Goal: Information Seeking & Learning: Learn about a topic

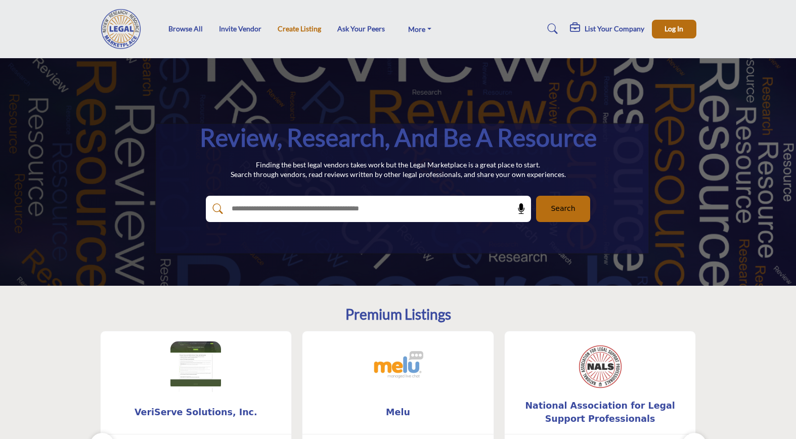
click at [287, 28] on link "Create Listing" at bounding box center [299, 28] width 43 height 9
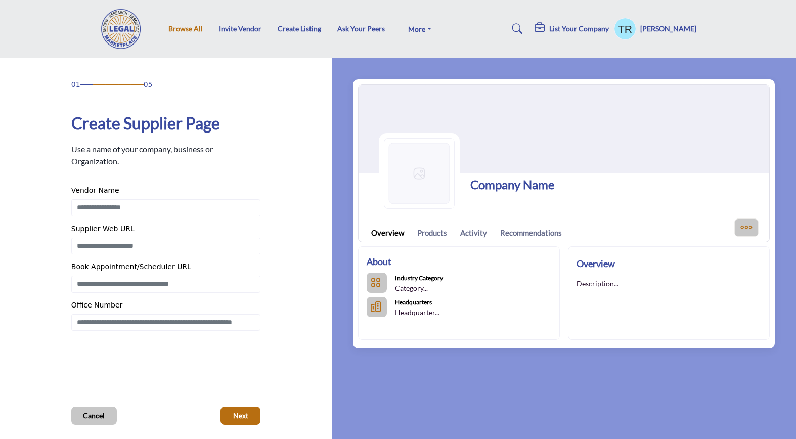
click at [194, 29] on link "Browse All" at bounding box center [185, 28] width 34 height 9
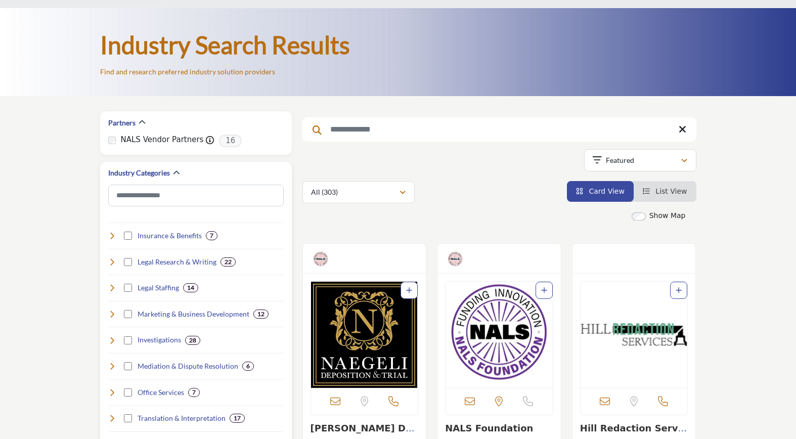
scroll to position [51, 0]
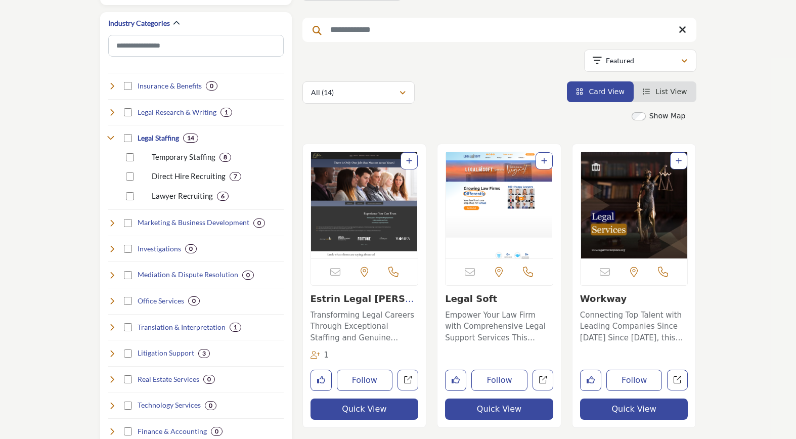
scroll to position [202, 0]
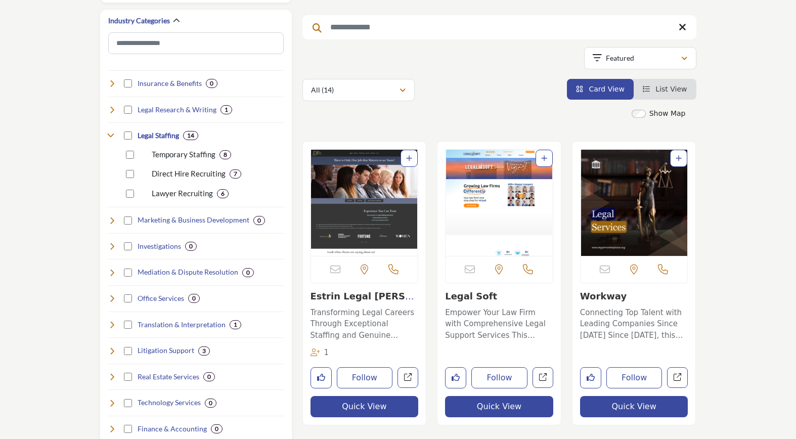
click at [379, 221] on img "Open Listing in new tab" at bounding box center [364, 203] width 107 height 106
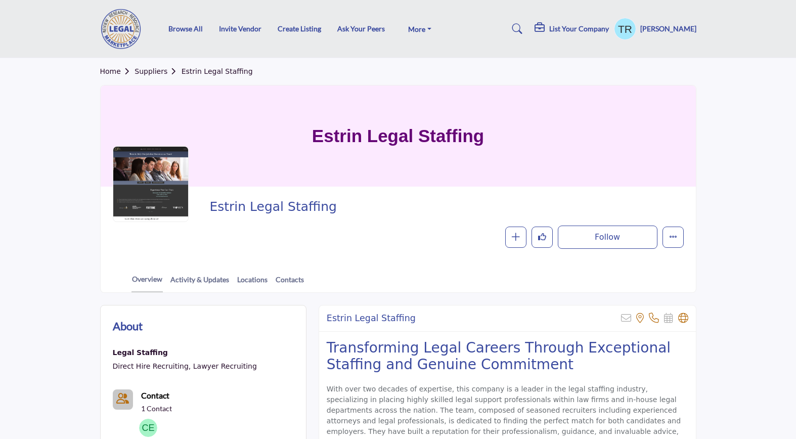
click at [149, 75] on link "Suppliers" at bounding box center [158, 71] width 47 height 8
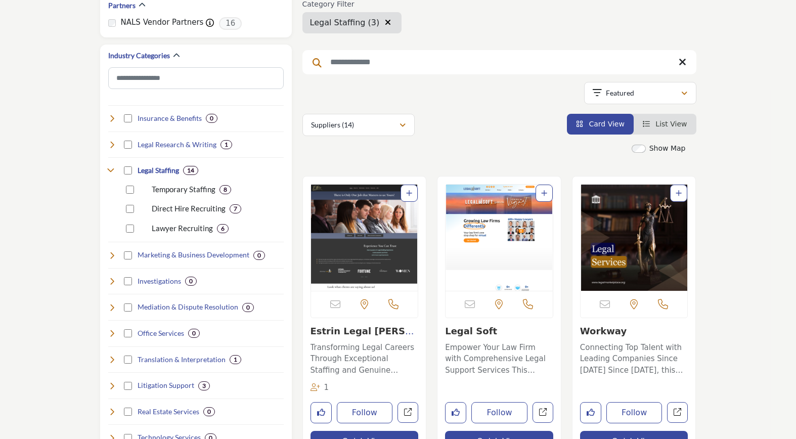
scroll to position [202, 0]
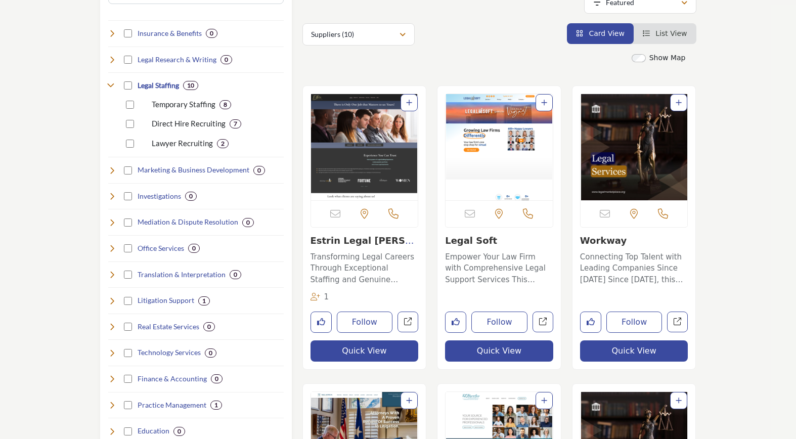
scroll to position [253, 0]
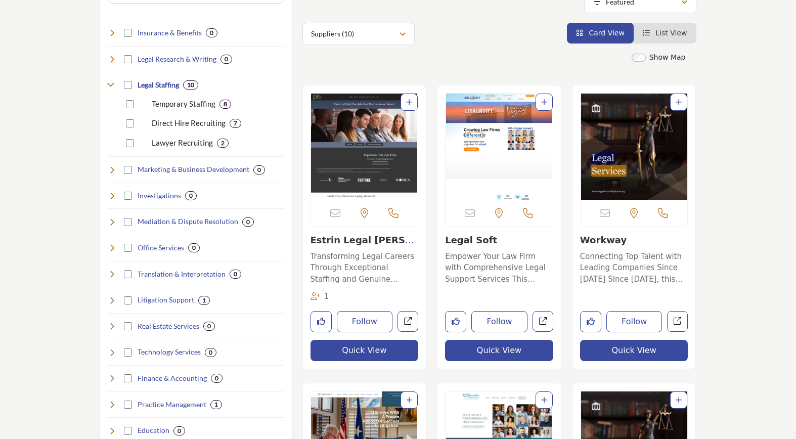
click at [523, 154] on img "Open Listing in new tab" at bounding box center [499, 147] width 107 height 106
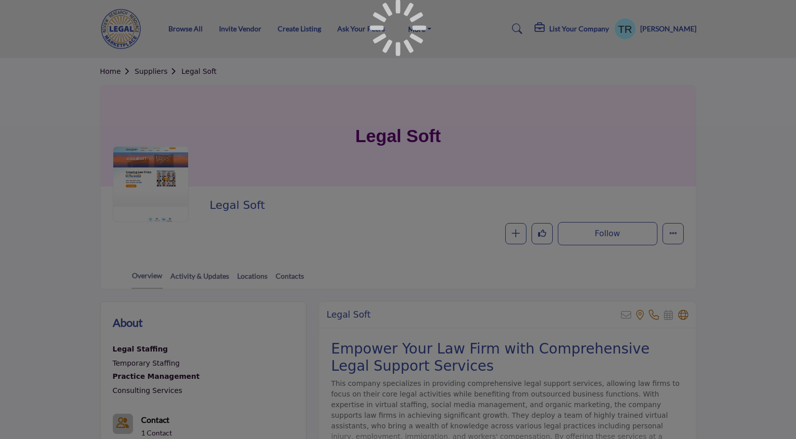
scroll to position [152, 0]
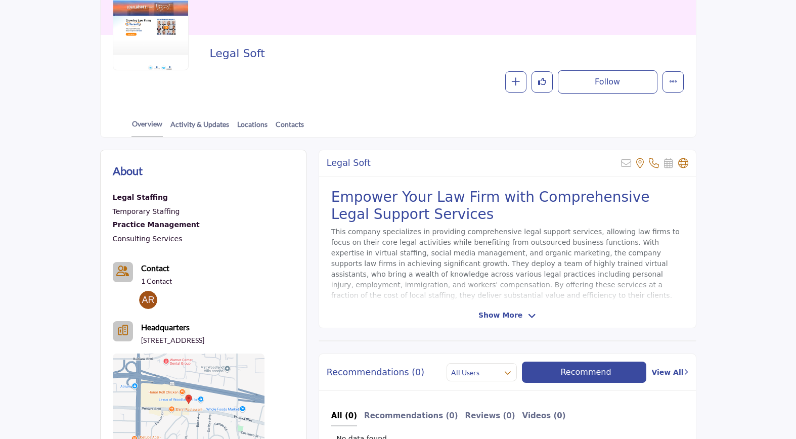
click at [495, 315] on span "Show More" at bounding box center [500, 315] width 44 height 11
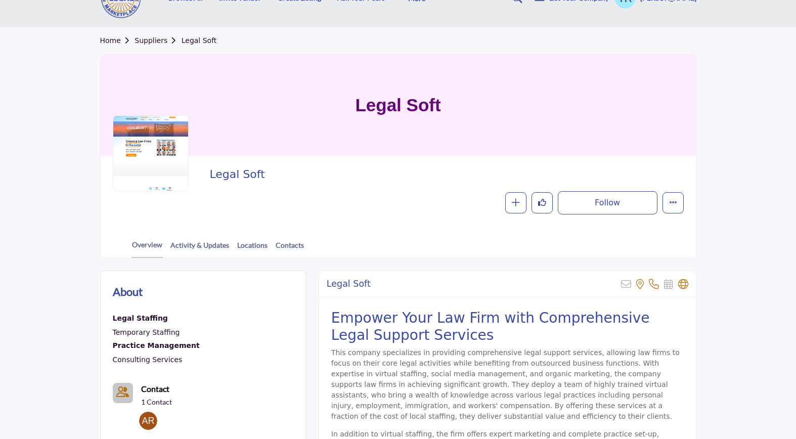
scroll to position [0, 0]
